Goal: Information Seeking & Learning: Learn about a topic

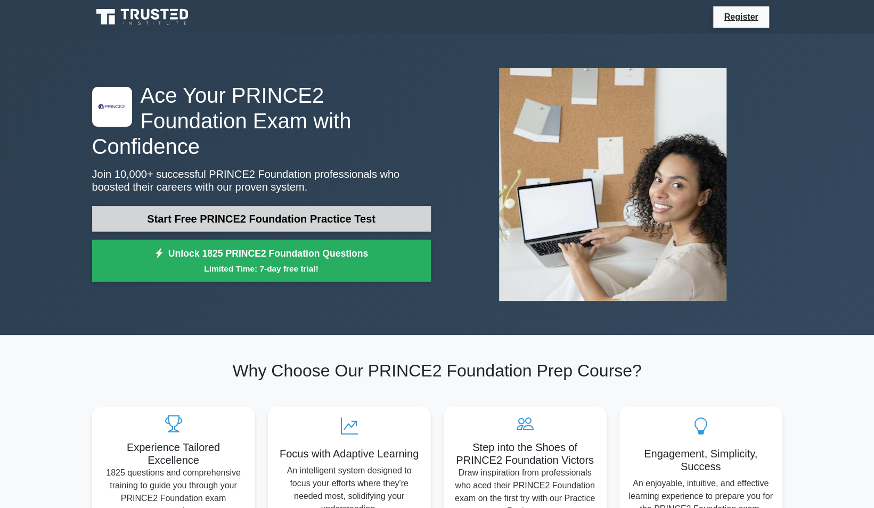
click at [269, 206] on link "Start Free PRINCE2 Foundation Practice Test" at bounding box center [261, 219] width 339 height 26
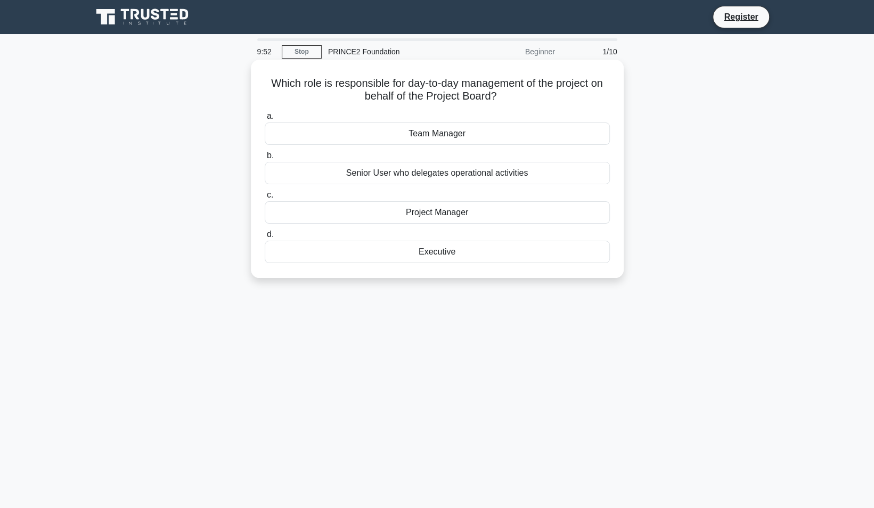
click at [443, 213] on div "Project Manager" at bounding box center [437, 212] width 345 height 22
click at [265, 199] on input "c. Project Manager" at bounding box center [265, 195] width 0 height 7
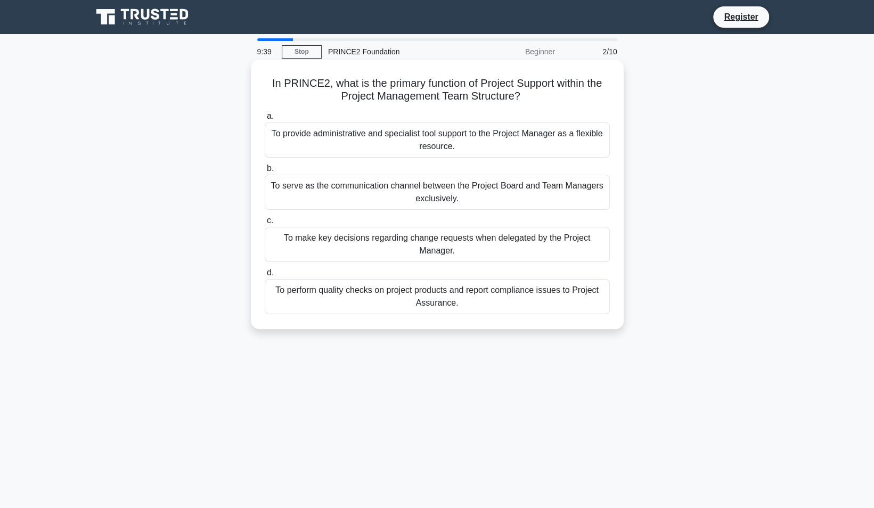
click at [430, 140] on div "To provide administrative and specialist tool support to the Project Manager as…" at bounding box center [437, 139] width 345 height 35
click at [265, 120] on input "a. To provide administrative and specialist tool support to the Project Manager…" at bounding box center [265, 116] width 0 height 7
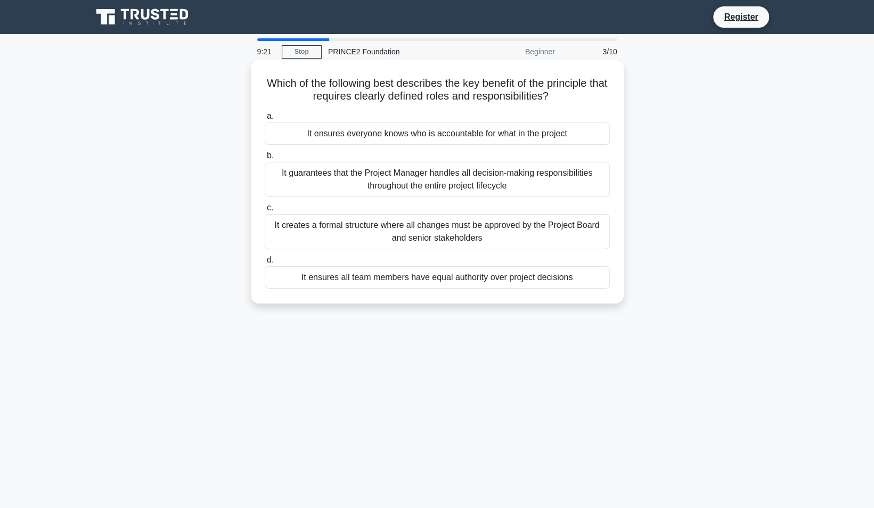
click at [416, 135] on div "It ensures everyone knows who is accountable for what in the project" at bounding box center [437, 133] width 345 height 22
click at [265, 120] on input "a. It ensures everyone knows who is accountable for what in the project" at bounding box center [265, 116] width 0 height 7
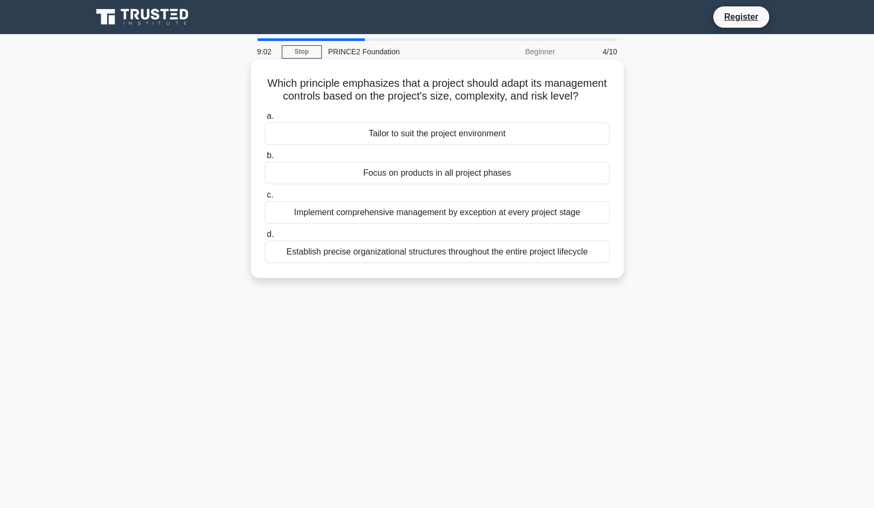
click at [447, 145] on div "Tailor to suit the project environment" at bounding box center [437, 133] width 345 height 22
click at [265, 120] on input "a. Tailor to suit the project environment" at bounding box center [265, 116] width 0 height 7
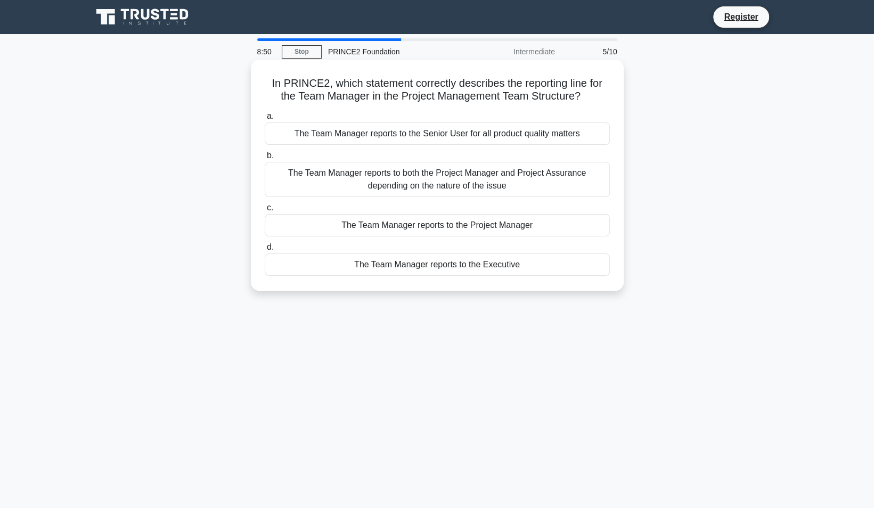
click at [399, 226] on div "The Team Manager reports to the Project Manager" at bounding box center [437, 225] width 345 height 22
click at [265, 211] on input "c. The Team Manager reports to the Project Manager" at bounding box center [265, 207] width 0 height 7
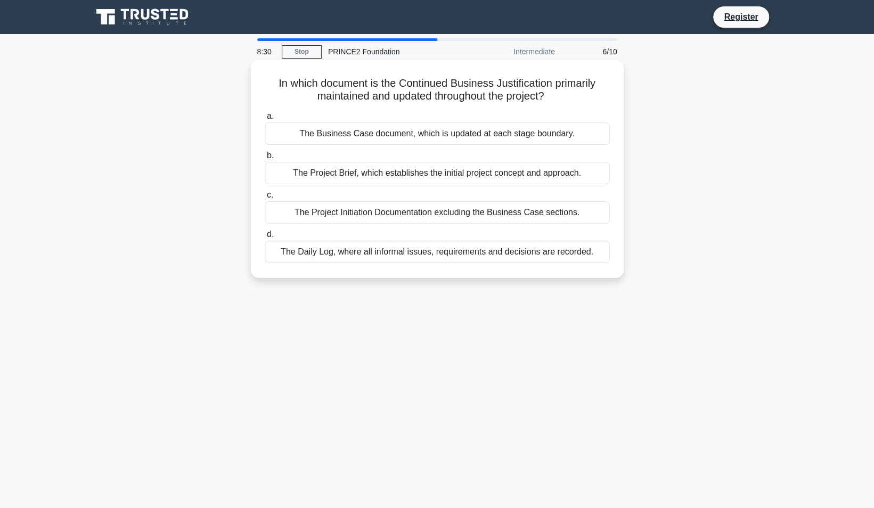
click at [396, 212] on div "The Project Initiation Documentation excluding the Business Case sections." at bounding box center [437, 212] width 345 height 22
click at [265, 199] on input "c. The Project Initiation Documentation excluding the Business Case sections." at bounding box center [265, 195] width 0 height 7
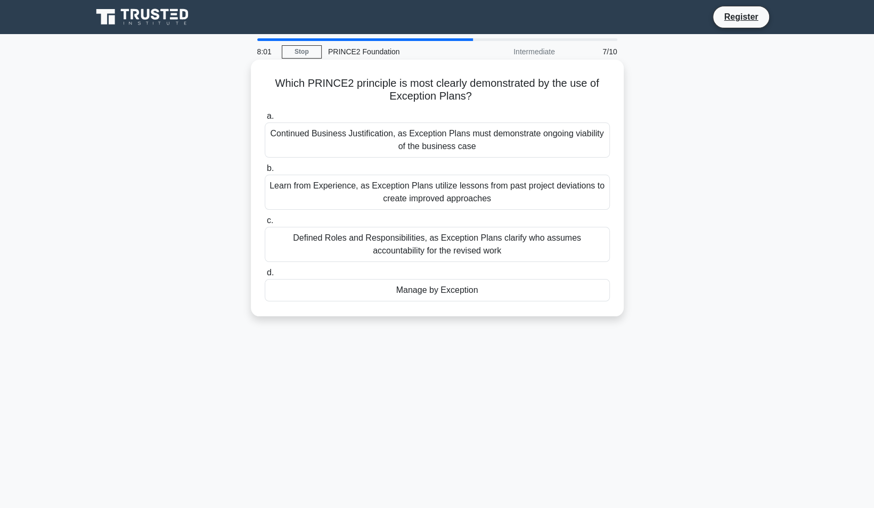
click at [427, 293] on div "Manage by Exception" at bounding box center [437, 290] width 345 height 22
click at [265, 276] on input "d. Manage by Exception" at bounding box center [265, 272] width 0 height 7
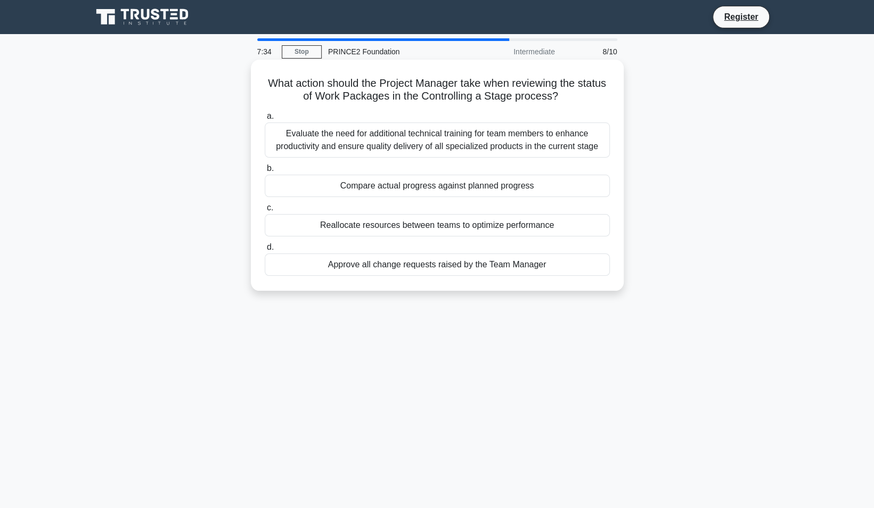
click at [431, 191] on div "Compare actual progress against planned progress" at bounding box center [437, 186] width 345 height 22
click at [265, 172] on input "b. Compare actual progress against planned progress" at bounding box center [265, 168] width 0 height 7
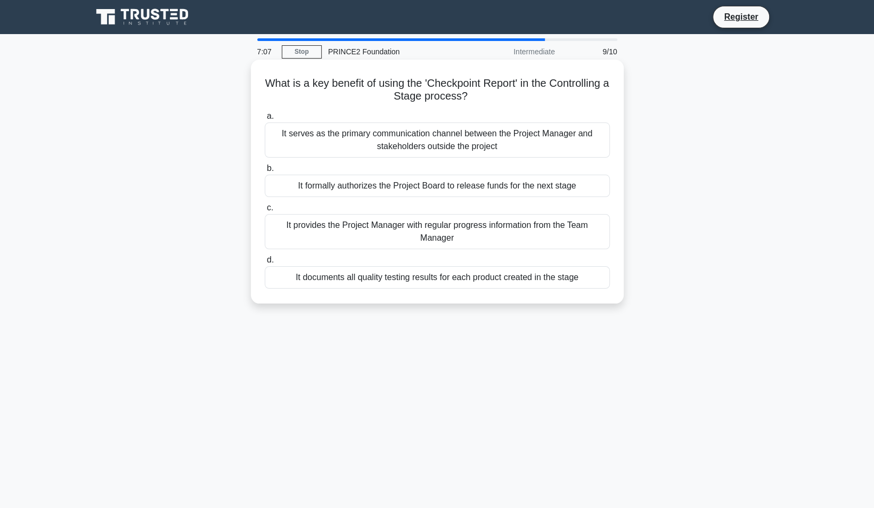
click at [493, 235] on div "It provides the Project Manager with regular progress information from the Team…" at bounding box center [437, 231] width 345 height 35
click at [265, 211] on input "c. It provides the Project Manager with regular progress information from the T…" at bounding box center [265, 207] width 0 height 7
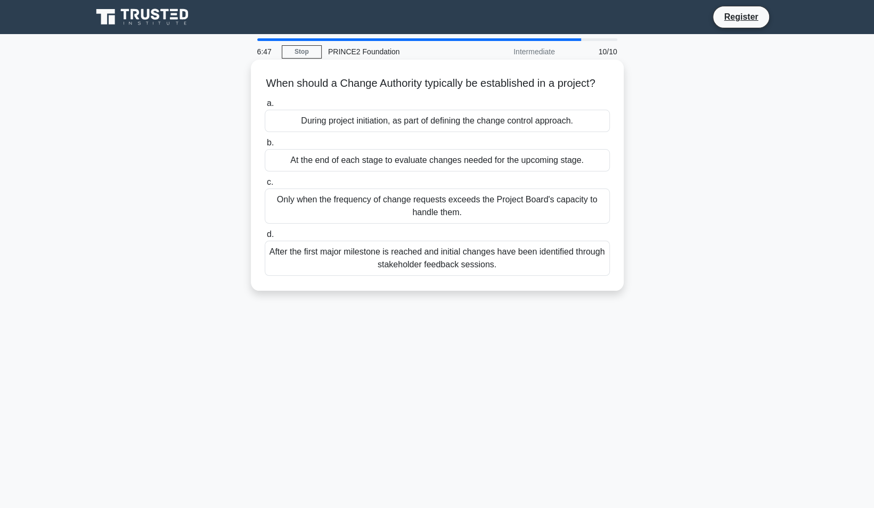
click at [481, 171] on div "At the end of each stage to evaluate changes needed for the upcoming stage." at bounding box center [437, 160] width 345 height 22
click at [265, 146] on input "b. At the end of each stage to evaluate changes needed for the upcoming stage." at bounding box center [265, 143] width 0 height 7
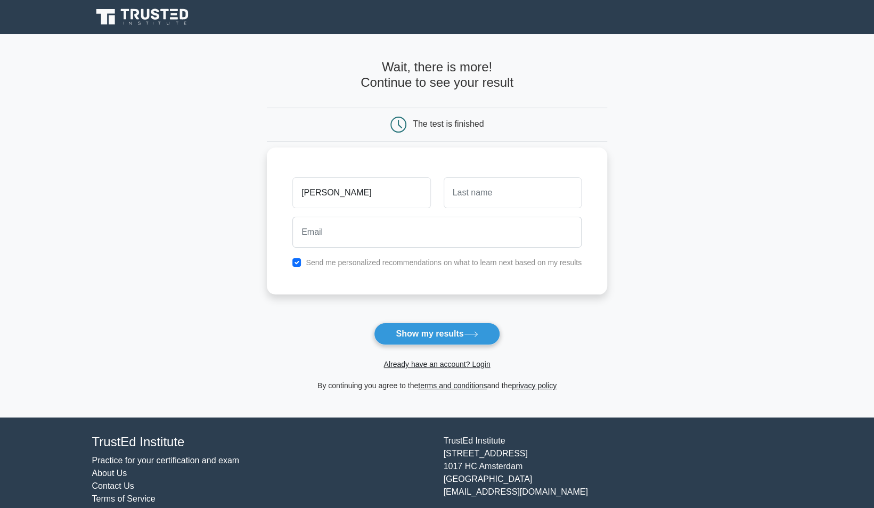
type input "[PERSON_NAME]"
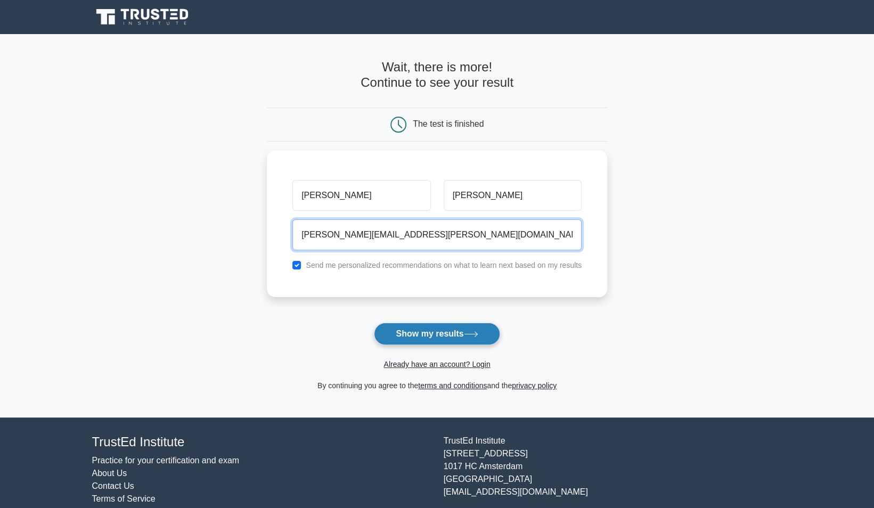
type input "[PERSON_NAME][EMAIL_ADDRESS][PERSON_NAME][DOMAIN_NAME]"
click at [417, 326] on button "Show my results" at bounding box center [437, 334] width 126 height 22
